Goal: Information Seeking & Learning: Learn about a topic

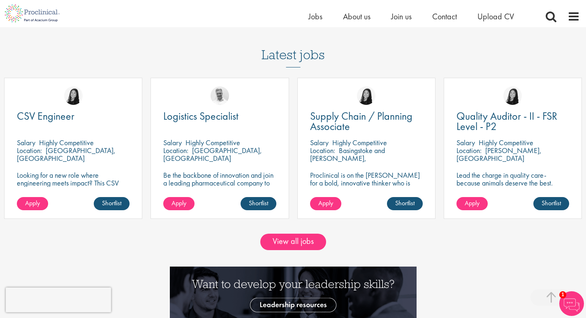
scroll to position [822, 0]
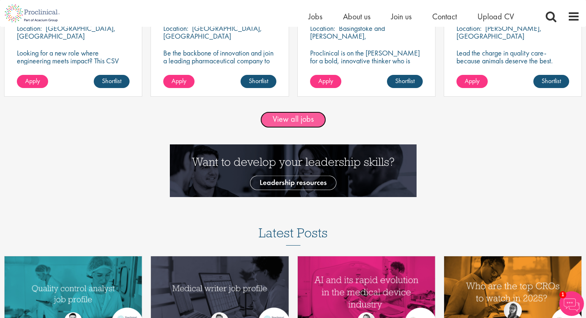
click at [297, 121] on link "View all jobs" at bounding box center [293, 119] width 66 height 16
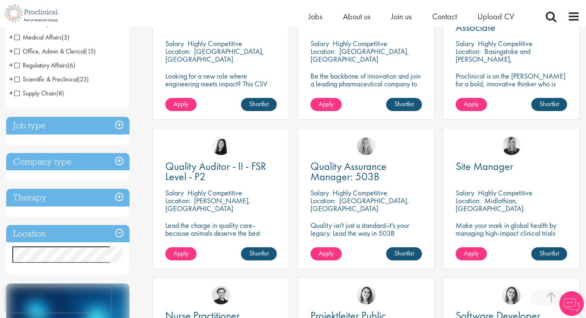
scroll to position [247, 0]
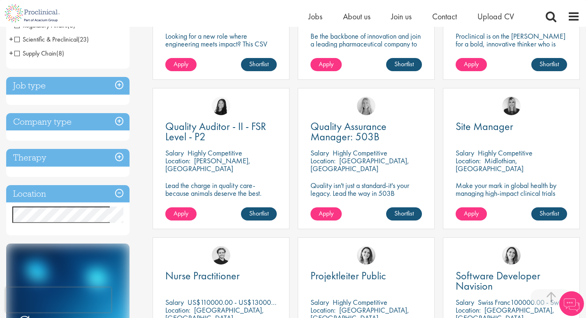
click at [55, 189] on h3 "Location" at bounding box center [67, 194] width 123 height 18
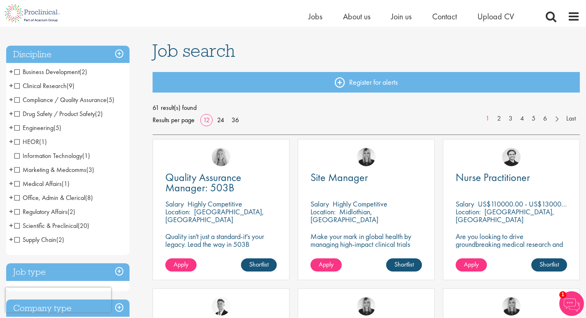
scroll to position [82, 0]
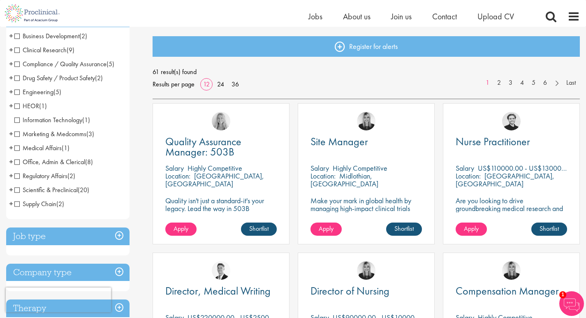
click at [18, 90] on span "Engineering" at bounding box center [33, 92] width 39 height 9
